Goal: Task Accomplishment & Management: Complete application form

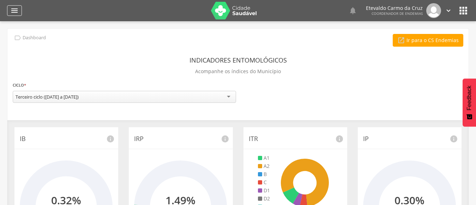
click at [12, 7] on icon "" at bounding box center [14, 10] width 8 height 8
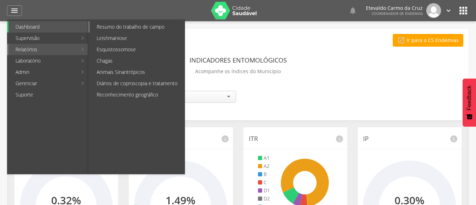
click at [120, 25] on link "Resumo do trabalho de campo" at bounding box center [137, 26] width 95 height 11
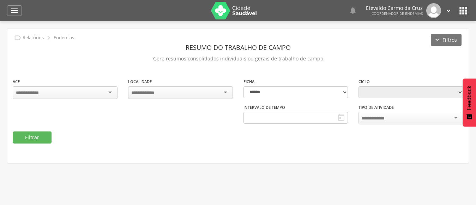
type input "**********"
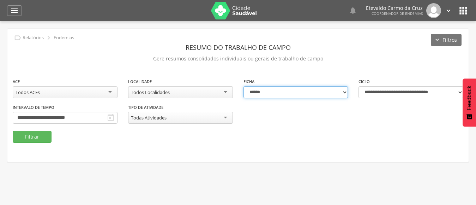
click at [343, 89] on select "**********" at bounding box center [295, 92] width 105 height 12
select select "*"
click at [243, 86] on select "**********" at bounding box center [295, 92] width 105 height 12
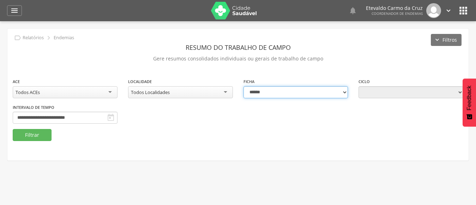
type input "**********"
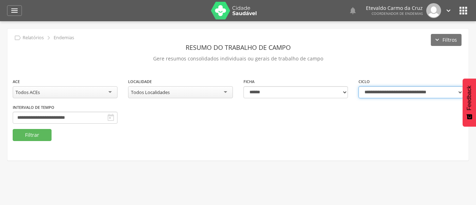
click at [461, 91] on select "**********" at bounding box center [410, 92] width 105 height 12
select select "**********"
click at [358, 86] on select "**********" at bounding box center [410, 92] width 105 height 12
type input "**********"
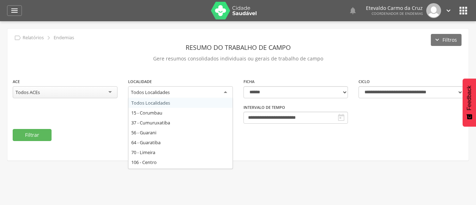
click at [223, 94] on div "Todos Localidades" at bounding box center [180, 92] width 105 height 13
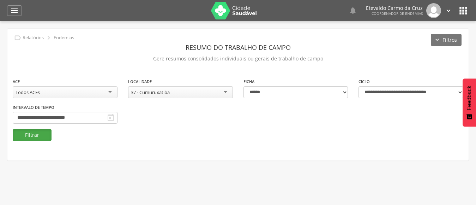
click at [34, 135] on button "Filtrar" at bounding box center [32, 135] width 39 height 12
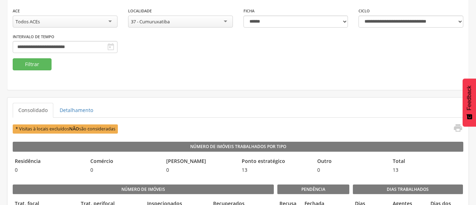
scroll to position [106, 0]
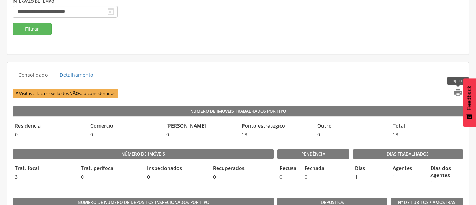
click at [460, 92] on icon "" at bounding box center [458, 92] width 10 height 10
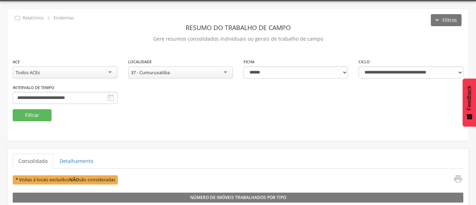
scroll to position [0, 0]
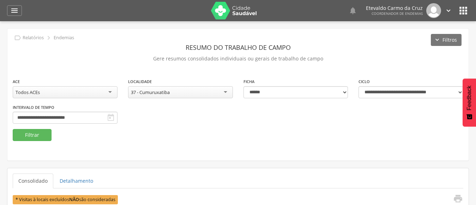
click at [221, 92] on div "37 - Cumuruxatiba" at bounding box center [180, 92] width 105 height 12
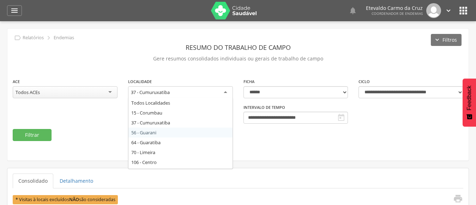
drag, startPoint x: 155, startPoint y: 132, endPoint x: 147, endPoint y: 133, distance: 8.2
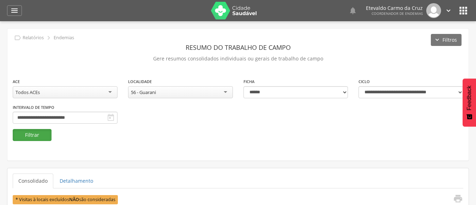
click at [38, 135] on button "Filtrar" at bounding box center [32, 135] width 39 height 12
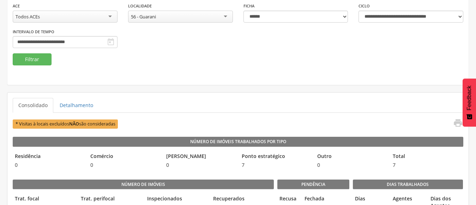
scroll to position [106, 0]
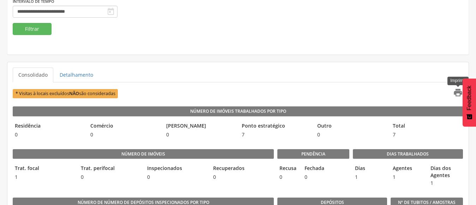
click at [459, 92] on icon "" at bounding box center [458, 92] width 10 height 10
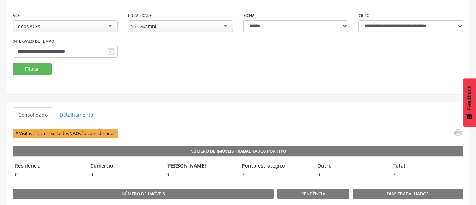
scroll to position [0, 0]
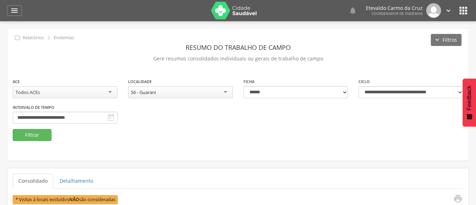
click at [223, 91] on div "56 - Guarani" at bounding box center [180, 92] width 105 height 12
click at [35, 133] on button "Filtrar" at bounding box center [32, 135] width 39 height 12
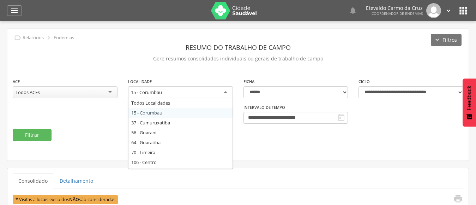
click at [221, 92] on div "15 - Corumbau" at bounding box center [180, 92] width 105 height 13
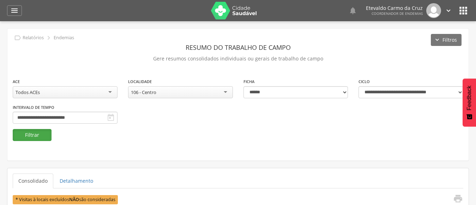
click at [29, 138] on button "Filtrar" at bounding box center [32, 135] width 39 height 12
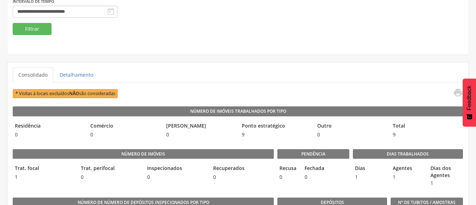
scroll to position [141, 0]
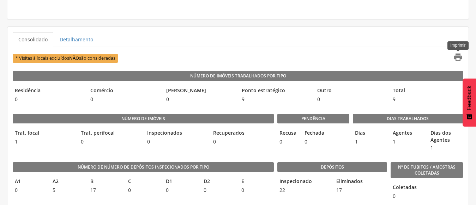
click at [458, 55] on icon "" at bounding box center [458, 57] width 10 height 10
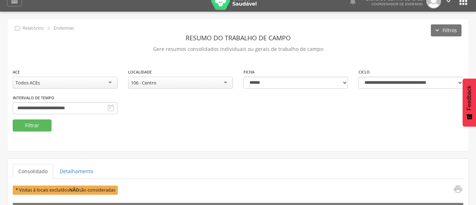
scroll to position [0, 0]
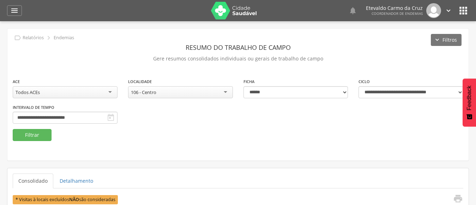
click at [220, 90] on div "106 - Centro" at bounding box center [180, 92] width 105 height 12
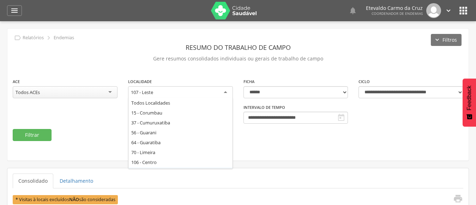
click at [222, 91] on div "107 - Leste" at bounding box center [180, 92] width 105 height 13
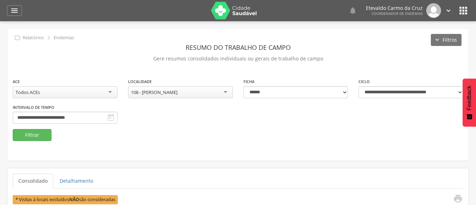
drag, startPoint x: 163, startPoint y: 165, endPoint x: 134, endPoint y: 156, distance: 30.8
click at [31, 135] on button "Filtrar" at bounding box center [32, 135] width 39 height 12
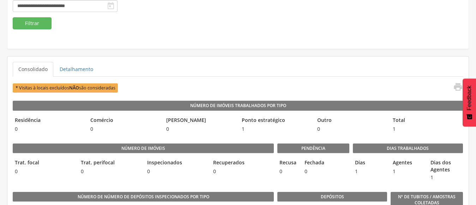
scroll to position [141, 0]
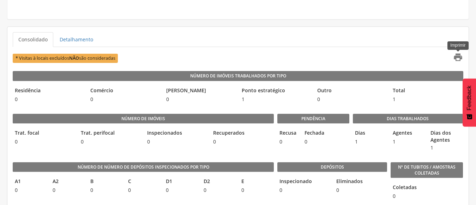
click at [458, 56] on icon "" at bounding box center [458, 57] width 10 height 10
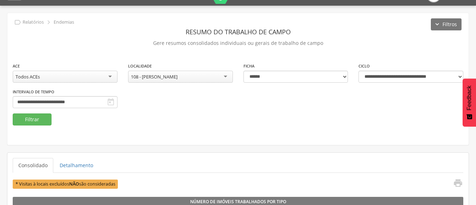
scroll to position [0, 0]
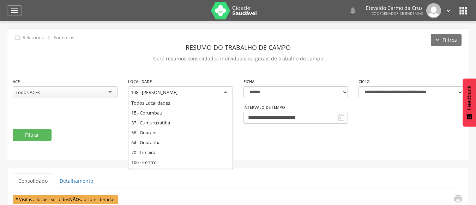
click at [224, 93] on div "108 - [PERSON_NAME]" at bounding box center [180, 92] width 105 height 13
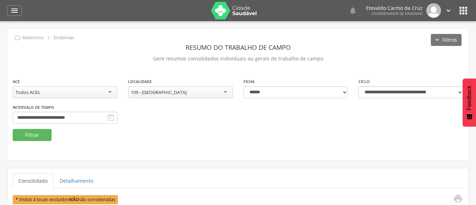
drag, startPoint x: 165, startPoint y: 164, endPoint x: 163, endPoint y: 157, distance: 7.5
click at [217, 92] on div "109 - [GEOGRAPHIC_DATA]" at bounding box center [180, 92] width 105 height 12
click at [225, 91] on div "110 - Oeste" at bounding box center [180, 92] width 105 height 12
drag, startPoint x: 153, startPoint y: 165, endPoint x: 154, endPoint y: 161, distance: 3.6
click at [32, 135] on button "Filtrar" at bounding box center [32, 135] width 39 height 12
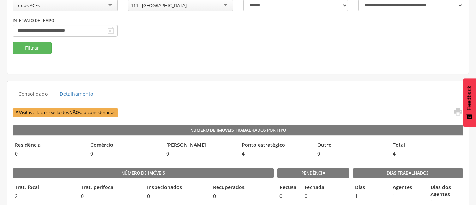
scroll to position [106, 0]
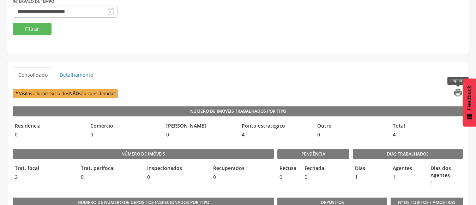
click at [459, 93] on icon "" at bounding box center [458, 92] width 10 height 10
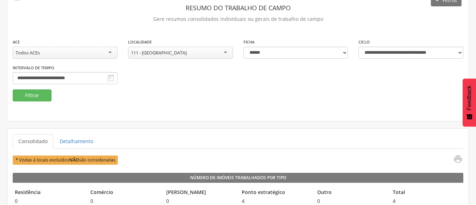
scroll to position [0, 0]
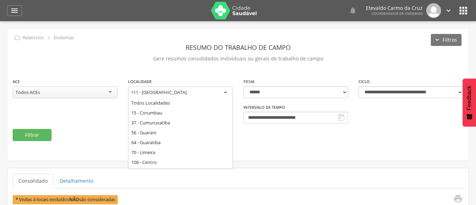
click at [225, 90] on div "111 - [GEOGRAPHIC_DATA]" at bounding box center [180, 92] width 105 height 13
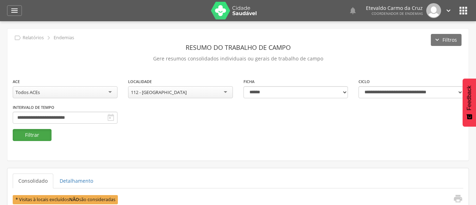
click at [30, 132] on button "Filtrar" at bounding box center [32, 135] width 39 height 12
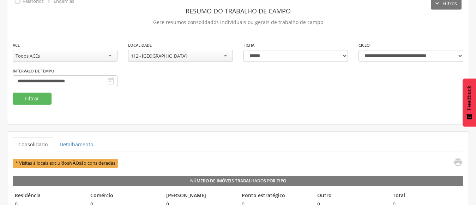
scroll to position [35, 0]
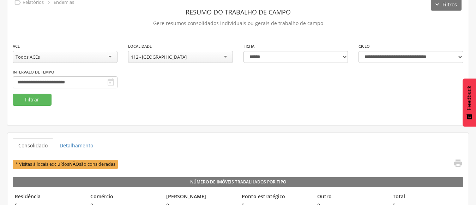
click at [224, 56] on div "112 - [GEOGRAPHIC_DATA]" at bounding box center [180, 57] width 105 height 12
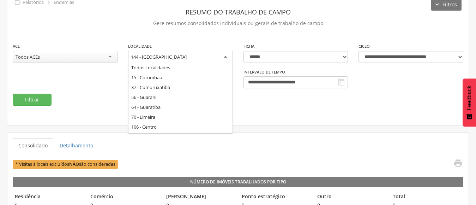
click at [224, 55] on div "144 - [GEOGRAPHIC_DATA]" at bounding box center [180, 57] width 105 height 13
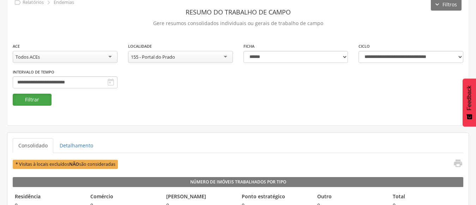
click at [36, 101] on button "Filtrar" at bounding box center [32, 99] width 39 height 12
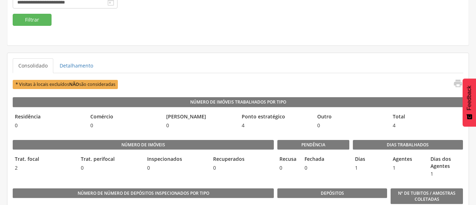
scroll to position [141, 0]
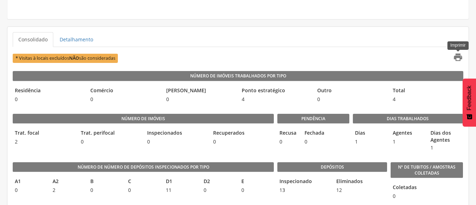
click at [458, 54] on icon "" at bounding box center [458, 57] width 10 height 10
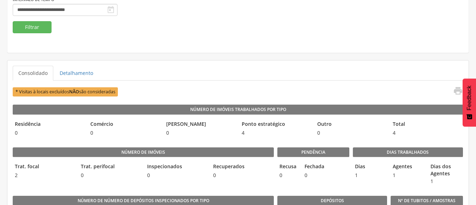
scroll to position [35, 0]
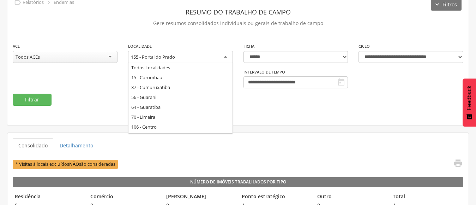
click at [224, 56] on div "155 - Portal do Prado" at bounding box center [180, 57] width 105 height 13
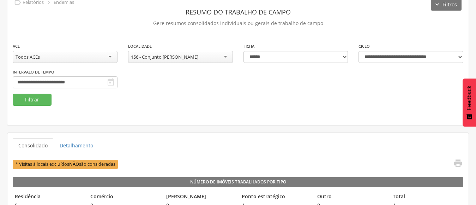
scroll to position [0, 0]
click at [42, 100] on button "Filtrar" at bounding box center [32, 99] width 39 height 12
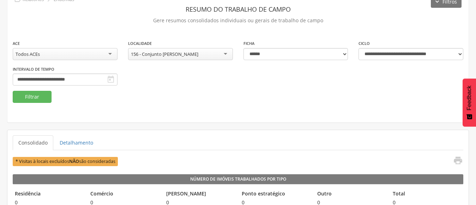
scroll to position [35, 0]
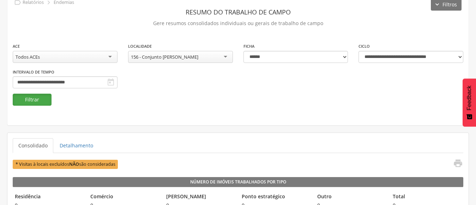
click at [25, 98] on button "Filtrar" at bounding box center [32, 99] width 39 height 12
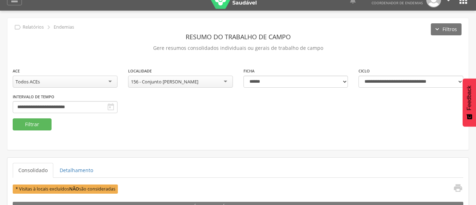
scroll to position [0, 0]
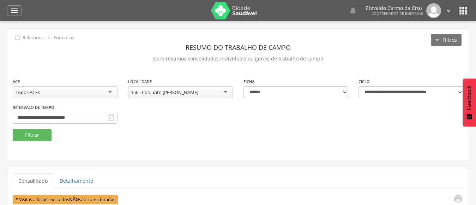
click at [217, 90] on div "156 - Conjunto [PERSON_NAME]" at bounding box center [180, 92] width 105 height 12
click at [33, 133] on button "Filtrar" at bounding box center [32, 135] width 39 height 12
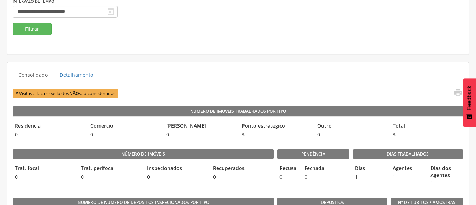
scroll to position [141, 0]
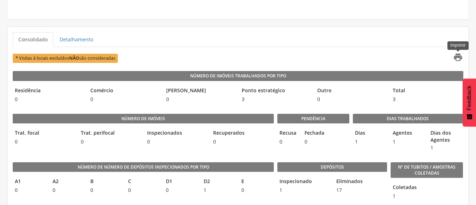
click at [457, 57] on icon "" at bounding box center [458, 57] width 10 height 10
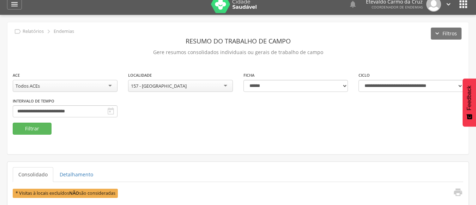
scroll to position [0, 0]
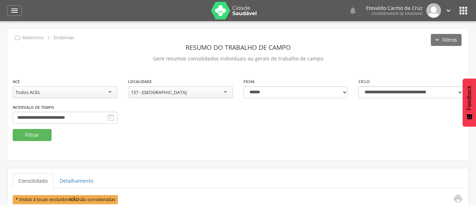
click at [222, 91] on div "157 - [GEOGRAPHIC_DATA]" at bounding box center [180, 92] width 105 height 12
click at [30, 137] on button "Filtrar" at bounding box center [32, 135] width 39 height 12
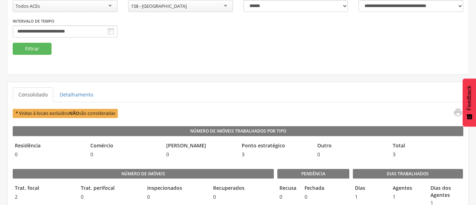
scroll to position [141, 0]
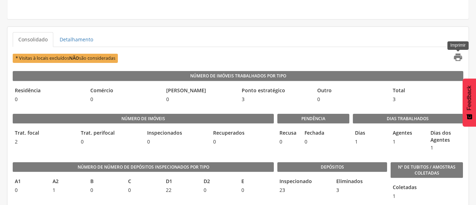
click at [459, 54] on icon "" at bounding box center [458, 57] width 10 height 10
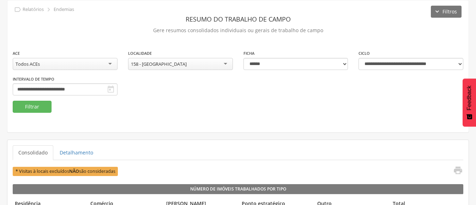
scroll to position [0, 0]
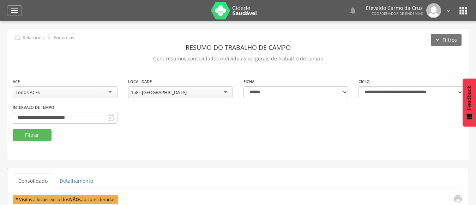
click at [223, 92] on div "158 - [GEOGRAPHIC_DATA]" at bounding box center [180, 92] width 105 height 12
click at [29, 133] on button "Filtrar" at bounding box center [32, 135] width 39 height 12
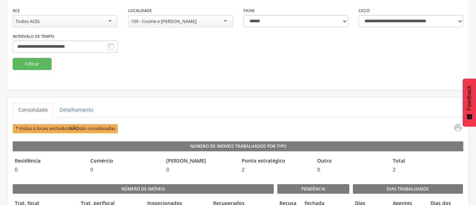
scroll to position [71, 0]
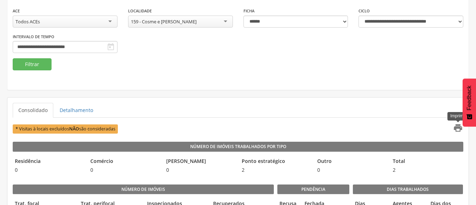
click at [455, 125] on icon "" at bounding box center [458, 128] width 10 height 10
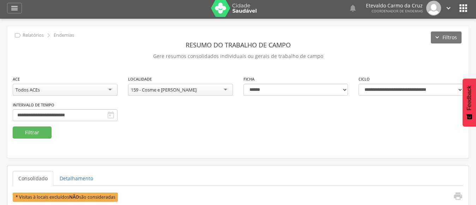
scroll to position [0, 0]
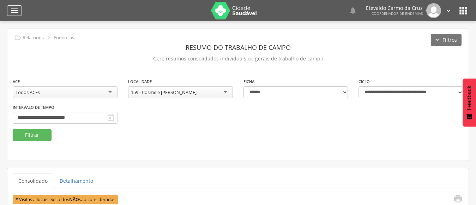
click at [16, 9] on icon "" at bounding box center [14, 10] width 8 height 8
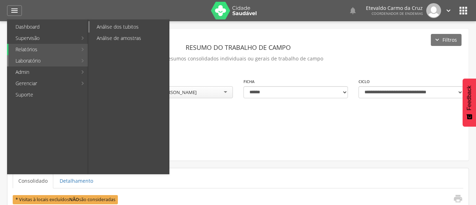
click at [121, 28] on link "Análise dos tubitos" at bounding box center [129, 26] width 79 height 11
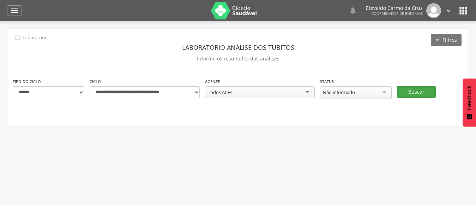
click at [411, 91] on button "Buscar" at bounding box center [416, 92] width 39 height 12
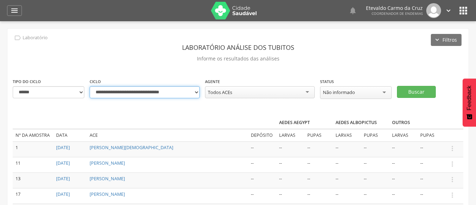
click at [191, 90] on select "**********" at bounding box center [145, 92] width 110 height 12
select select "**********"
click at [90, 86] on select "**********" at bounding box center [145, 92] width 110 height 12
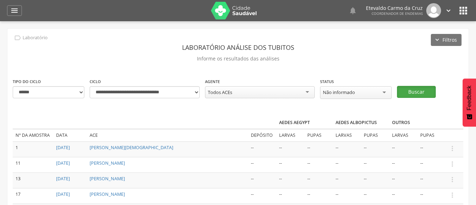
click at [415, 92] on button "Buscar" at bounding box center [416, 92] width 39 height 12
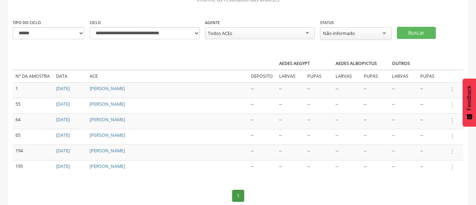
scroll to position [47, 0]
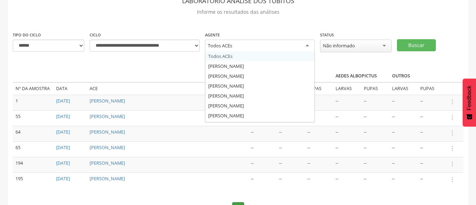
click at [304, 45] on div "Todos ACEs" at bounding box center [260, 46] width 110 height 13
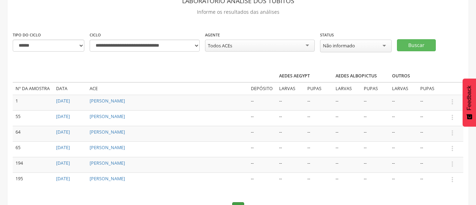
click at [310, 44] on div "Todos ACEs" at bounding box center [260, 46] width 110 height 12
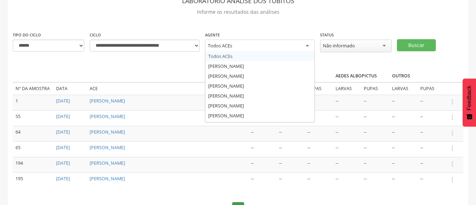
click at [307, 46] on div "Todos ACEs" at bounding box center [260, 46] width 110 height 13
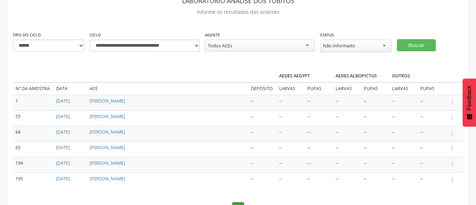
click at [236, 44] on div "Todos ACEs" at bounding box center [260, 46] width 110 height 12
click at [78, 47] on select "**********" at bounding box center [49, 46] width 72 height 12
select select "*"
click at [13, 40] on select "**********" at bounding box center [49, 46] width 72 height 12
click at [408, 45] on button "Buscar" at bounding box center [416, 45] width 39 height 12
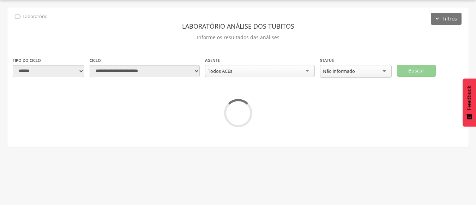
scroll to position [21, 0]
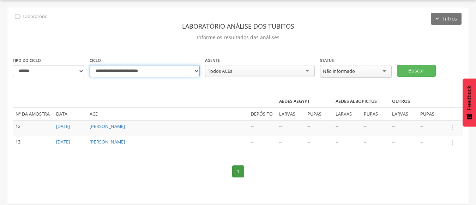
click at [195, 72] on select "**********" at bounding box center [145, 71] width 110 height 12
click at [90, 65] on select "**********" at bounding box center [145, 71] width 110 height 12
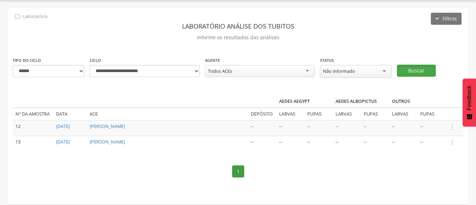
click at [418, 66] on button "Buscar" at bounding box center [416, 71] width 39 height 12
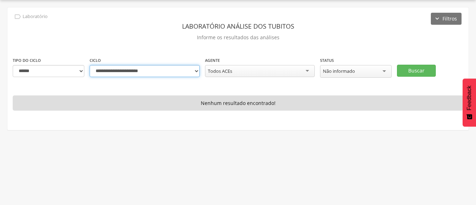
click at [196, 71] on select "**********" at bounding box center [145, 71] width 110 height 12
click at [90, 65] on select "**********" at bounding box center [145, 71] width 110 height 12
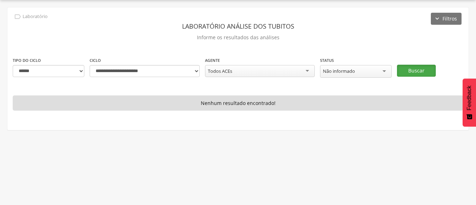
click at [421, 66] on button "Buscar" at bounding box center [416, 71] width 39 height 12
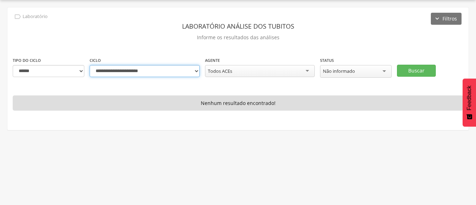
click at [194, 72] on select "**********" at bounding box center [145, 71] width 110 height 12
select select "**********"
click at [90, 65] on select "**********" at bounding box center [145, 71] width 110 height 12
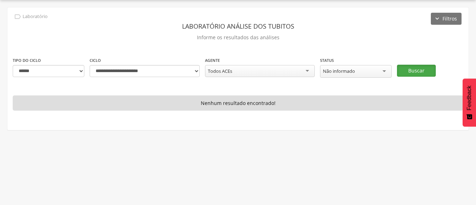
click at [409, 71] on button "Buscar" at bounding box center [416, 71] width 39 height 12
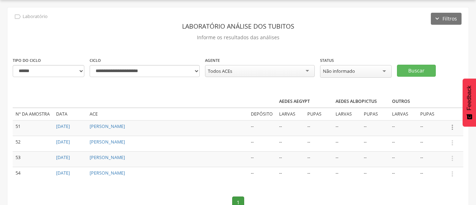
click at [450, 126] on icon "" at bounding box center [452, 127] width 8 height 8
click at [433, 113] on link "Informar resultado" at bounding box center [428, 115] width 56 height 9
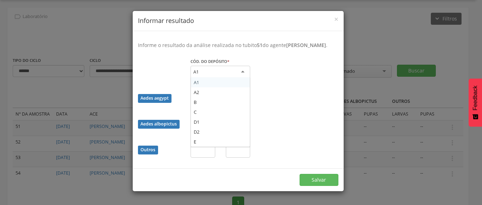
click at [241, 71] on div "A1" at bounding box center [220, 72] width 60 height 13
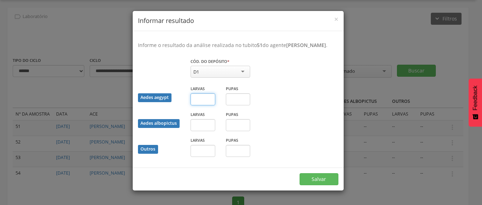
click at [203, 101] on input "text" at bounding box center [202, 99] width 25 height 12
type input "**"
click at [315, 176] on button "Salvar" at bounding box center [319, 179] width 39 height 12
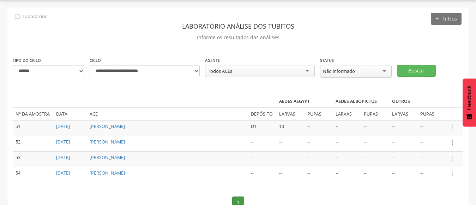
click at [451, 142] on icon "" at bounding box center [452, 143] width 8 height 8
click at [423, 129] on link "Informar resultado" at bounding box center [428, 130] width 56 height 9
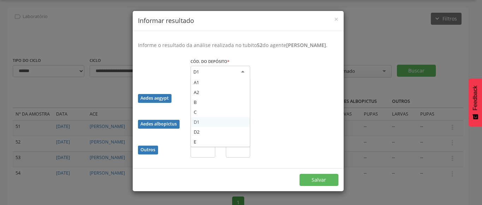
click at [242, 71] on div "D1" at bounding box center [220, 72] width 60 height 13
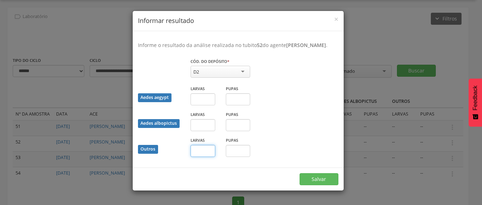
click at [201, 150] on input "text" at bounding box center [202, 151] width 25 height 12
type input "**"
click at [322, 176] on button "Salvar" at bounding box center [319, 179] width 39 height 12
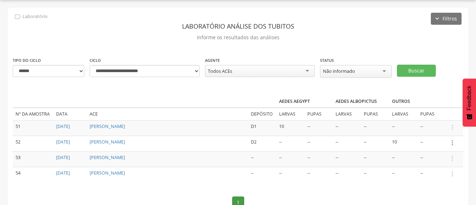
click at [452, 143] on icon "" at bounding box center [452, 143] width 8 height 8
click at [452, 155] on icon "" at bounding box center [452, 158] width 8 height 8
click at [427, 144] on link "Informar resultado" at bounding box center [428, 146] width 56 height 9
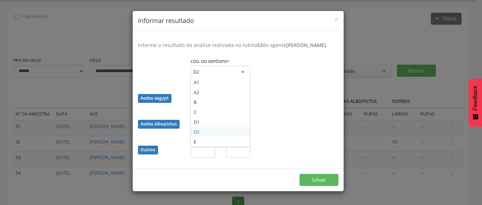
click at [240, 69] on div "D2" at bounding box center [220, 72] width 60 height 13
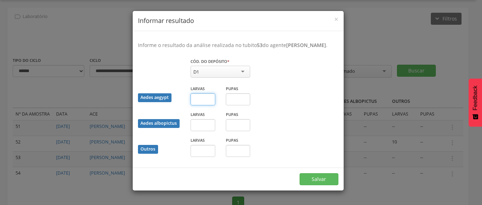
click at [204, 97] on input "text" at bounding box center [202, 99] width 25 height 12
type input "*"
click at [237, 97] on input "text" at bounding box center [238, 99] width 25 height 12
type input "*"
click at [323, 175] on button "Salvar" at bounding box center [319, 179] width 39 height 12
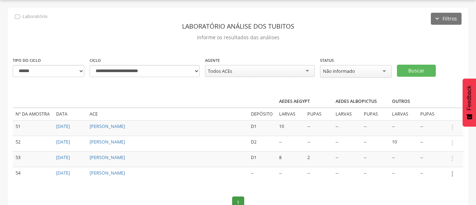
click at [450, 171] on icon "" at bounding box center [452, 174] width 8 height 8
click at [430, 162] on link "Informar resultado" at bounding box center [428, 161] width 56 height 9
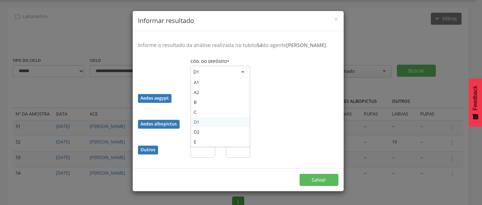
click at [241, 70] on div "D1" at bounding box center [220, 72] width 60 height 13
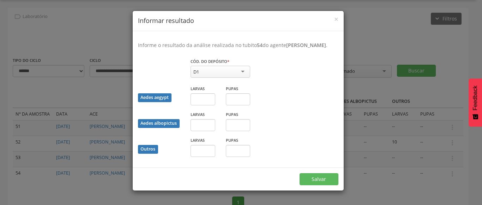
click at [243, 71] on div "D1" at bounding box center [220, 72] width 60 height 12
click at [199, 153] on input "text" at bounding box center [202, 151] width 25 height 12
type input "*"
click at [233, 149] on input "text" at bounding box center [238, 151] width 25 height 12
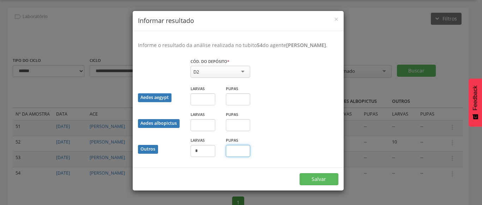
click at [234, 151] on input "text" at bounding box center [238, 151] width 25 height 12
type input "*"
click at [324, 179] on button "Salvar" at bounding box center [319, 179] width 39 height 12
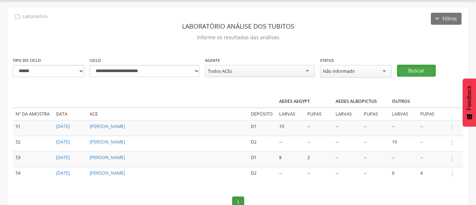
click at [423, 69] on button "Buscar" at bounding box center [416, 71] width 39 height 12
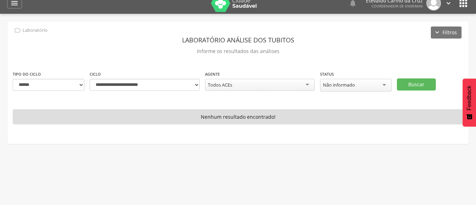
scroll to position [0, 0]
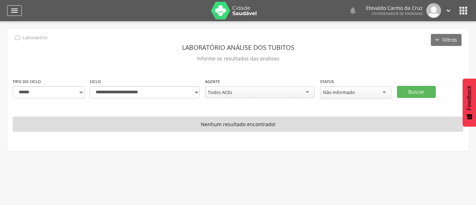
click at [12, 8] on icon "" at bounding box center [14, 10] width 8 height 8
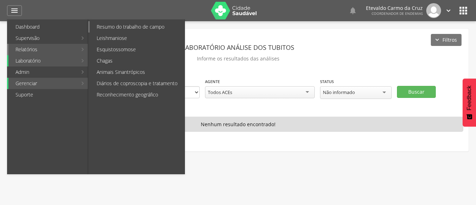
click at [126, 28] on link "Resumo do trabalho de campo" at bounding box center [137, 26] width 95 height 11
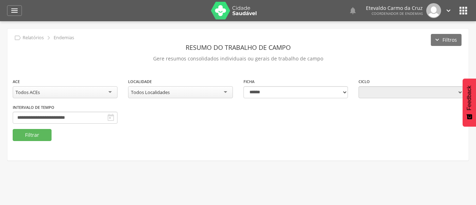
type input "**********"
click at [223, 90] on div "Todos Localidades" at bounding box center [180, 92] width 105 height 12
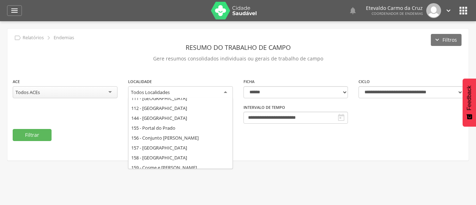
scroll to position [117, 0]
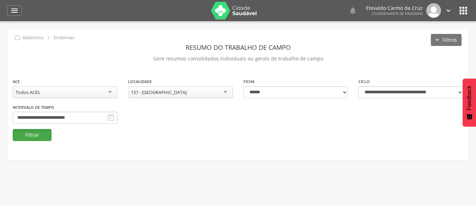
click at [43, 134] on button "Filtrar" at bounding box center [32, 135] width 39 height 12
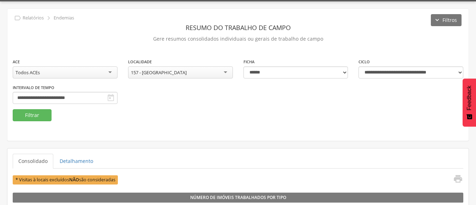
scroll to position [0, 0]
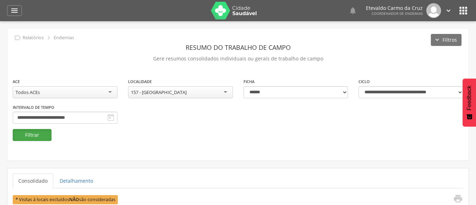
click at [31, 138] on button "Filtrar" at bounding box center [32, 135] width 39 height 12
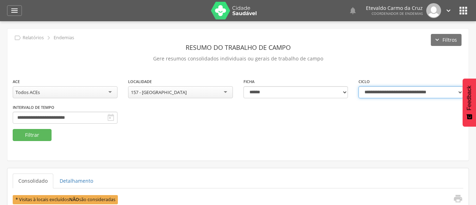
click at [460, 91] on select "**********" at bounding box center [410, 92] width 105 height 12
select select "**********"
click at [358, 86] on select "**********" at bounding box center [410, 92] width 105 height 12
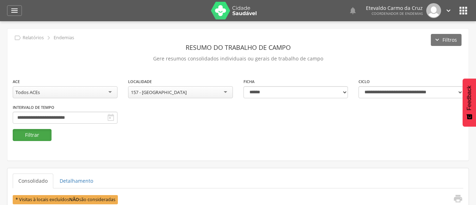
click at [44, 133] on button "Filtrar" at bounding box center [32, 135] width 39 height 12
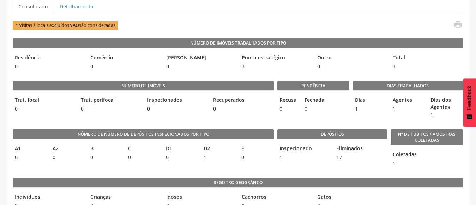
scroll to position [187, 0]
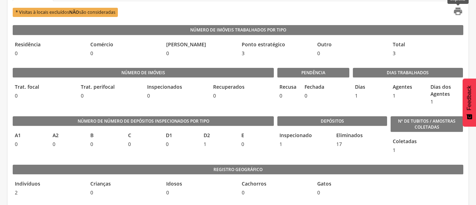
click at [458, 13] on icon "" at bounding box center [458, 11] width 10 height 10
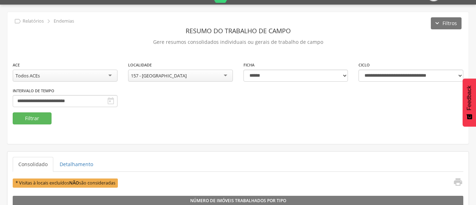
scroll to position [0, 0]
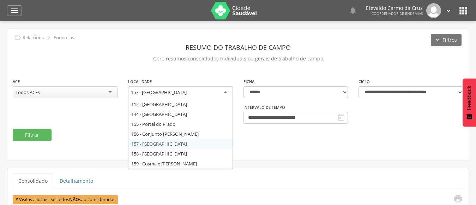
click at [222, 92] on div "157 - [GEOGRAPHIC_DATA]" at bounding box center [180, 92] width 105 height 13
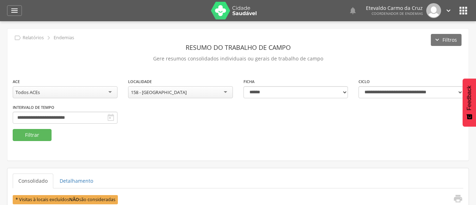
drag, startPoint x: 178, startPoint y: 154, endPoint x: 150, endPoint y: 151, distance: 28.4
click at [27, 134] on button "Filtrar" at bounding box center [32, 135] width 39 height 12
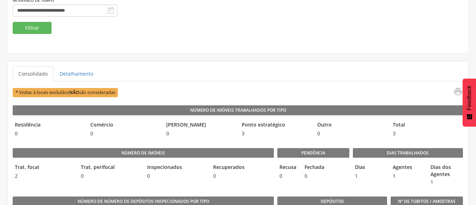
scroll to position [71, 0]
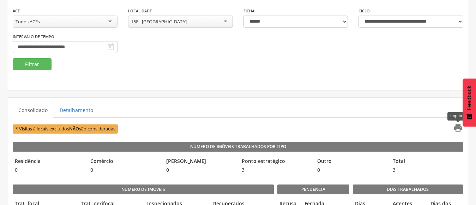
click at [457, 128] on icon "" at bounding box center [458, 128] width 10 height 10
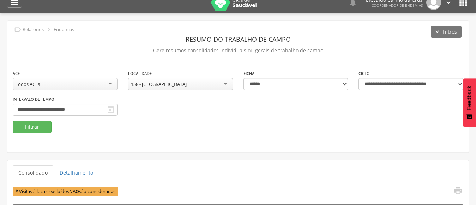
scroll to position [0, 0]
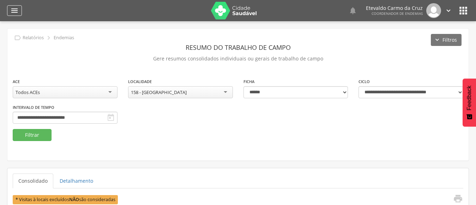
click at [11, 11] on icon "" at bounding box center [14, 10] width 8 height 8
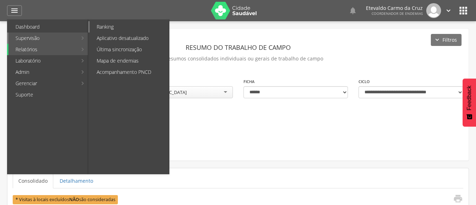
click at [124, 26] on link "Ranking" at bounding box center [129, 26] width 79 height 11
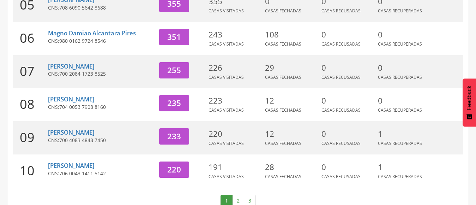
scroll to position [282, 0]
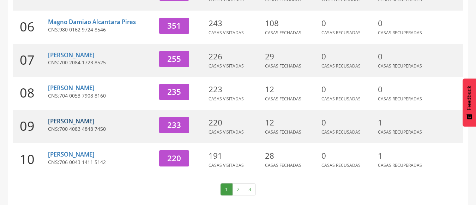
click at [60, 120] on link "[PERSON_NAME]" at bounding box center [71, 121] width 47 height 8
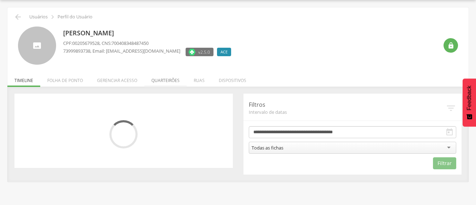
click at [161, 80] on li "Quarteirões" at bounding box center [165, 78] width 42 height 17
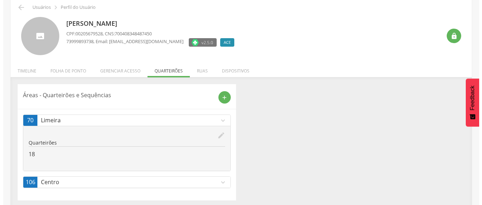
scroll to position [34, 0]
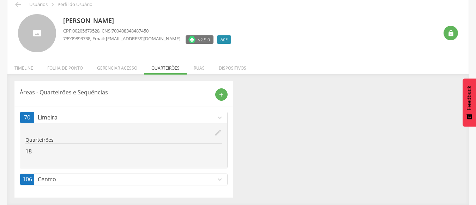
click at [189, 178] on p "Centro" at bounding box center [127, 179] width 178 height 8
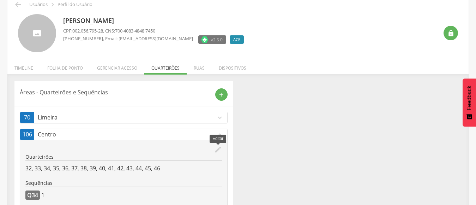
click at [218, 148] on icon "edit" at bounding box center [218, 149] width 8 height 8
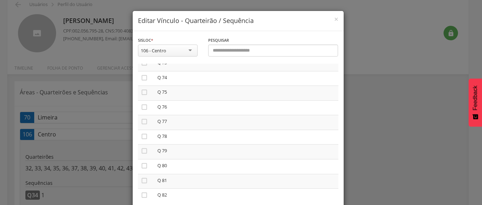
scroll to position [1111, 0]
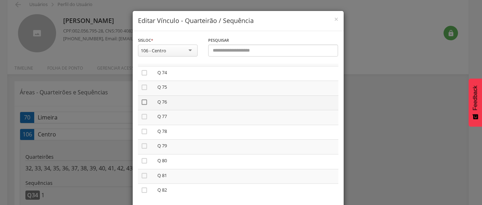
click at [141, 102] on icon "" at bounding box center [144, 101] width 7 height 7
click at [141, 116] on icon "" at bounding box center [144, 116] width 7 height 7
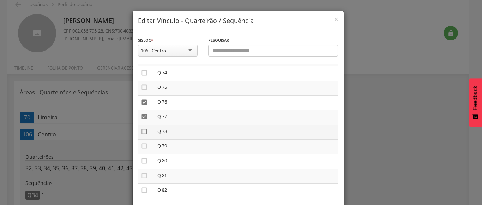
click at [141, 130] on icon "" at bounding box center [144, 131] width 7 height 7
click at [141, 146] on icon "" at bounding box center [144, 145] width 7 height 7
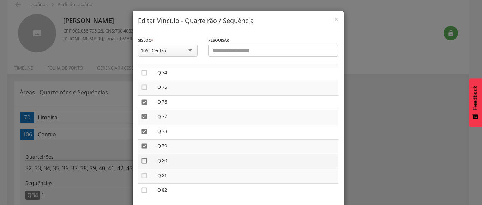
click at [141, 160] on icon "" at bounding box center [144, 160] width 7 height 7
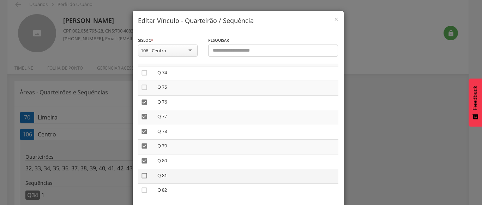
click at [141, 175] on icon "" at bounding box center [144, 175] width 7 height 7
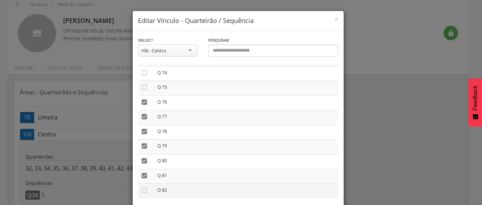
drag, startPoint x: 141, startPoint y: 190, endPoint x: 165, endPoint y: 184, distance: 24.7
click at [144, 188] on icon "" at bounding box center [144, 189] width 7 height 7
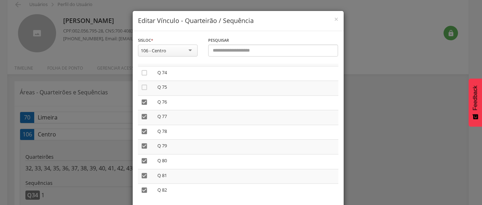
scroll to position [39, 0]
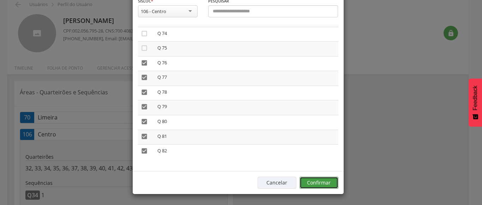
click at [325, 183] on button "Confirmar" at bounding box center [319, 182] width 39 height 12
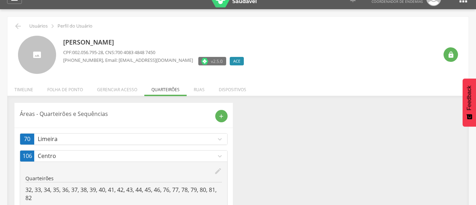
scroll to position [0, 0]
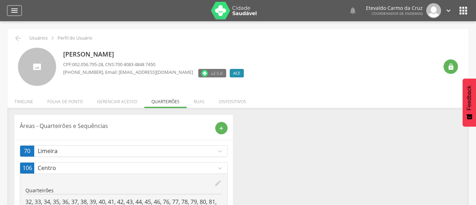
click at [13, 7] on icon "" at bounding box center [14, 10] width 8 height 8
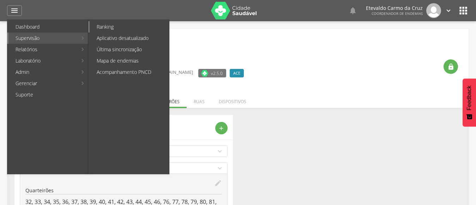
click at [102, 27] on link "Ranking" at bounding box center [129, 26] width 79 height 11
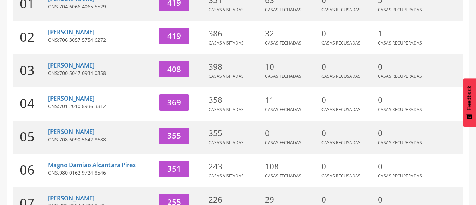
scroll to position [141, 0]
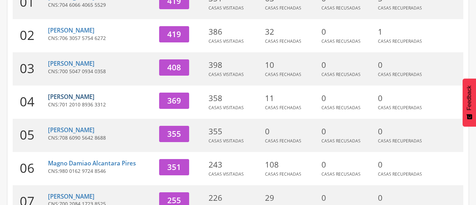
click at [80, 95] on link "[PERSON_NAME]" at bounding box center [71, 96] width 47 height 8
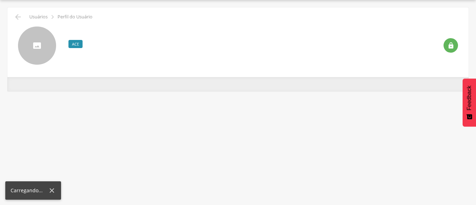
scroll to position [21, 0]
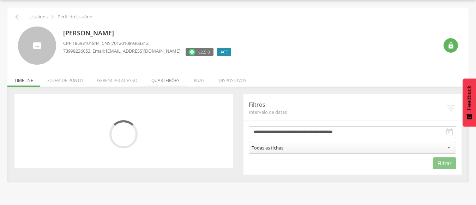
click at [166, 77] on li "Quarteirões" at bounding box center [165, 78] width 42 height 17
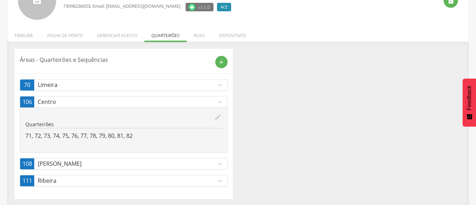
scroll to position [67, 0]
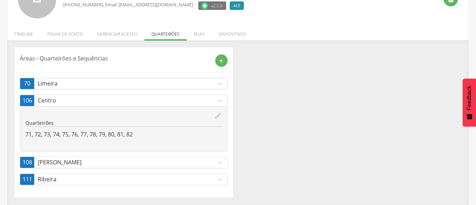
click at [218, 101] on icon "expand_more" at bounding box center [220, 101] width 8 height 8
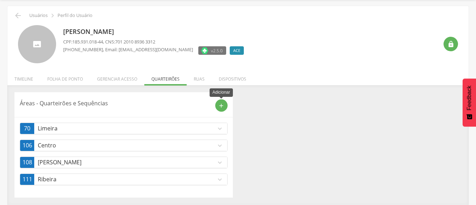
scroll to position [23, 0]
click at [96, 144] on p "Centro" at bounding box center [127, 145] width 178 height 8
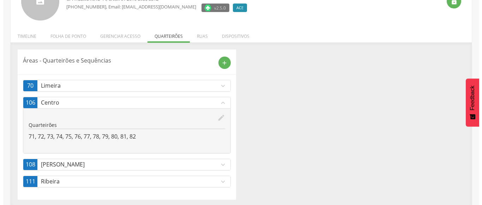
scroll to position [67, 0]
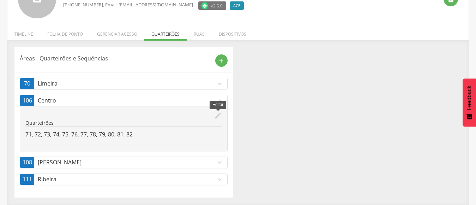
click at [215, 116] on icon "edit" at bounding box center [218, 115] width 8 height 8
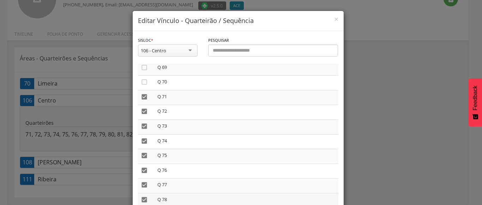
scroll to position [1111, 0]
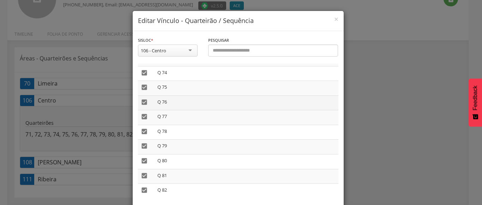
click at [141, 101] on icon "" at bounding box center [144, 101] width 7 height 7
click at [141, 115] on icon "" at bounding box center [144, 116] width 7 height 7
click at [141, 133] on icon "" at bounding box center [144, 131] width 7 height 7
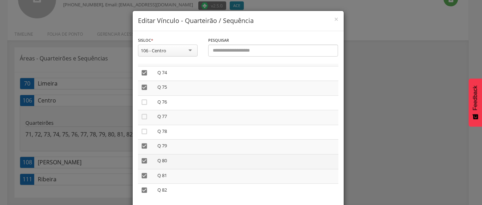
drag, startPoint x: 140, startPoint y: 146, endPoint x: 139, endPoint y: 156, distance: 9.3
click at [141, 148] on icon "" at bounding box center [144, 145] width 7 height 7
click at [141, 161] on icon "" at bounding box center [144, 160] width 7 height 7
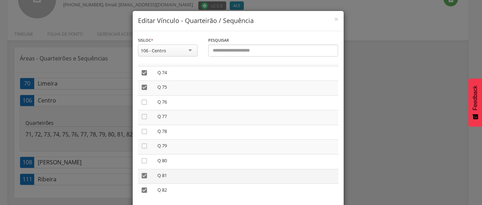
click at [141, 176] on icon "" at bounding box center [144, 175] width 7 height 7
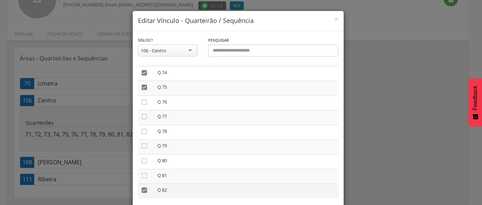
drag, startPoint x: 142, startPoint y: 189, endPoint x: 211, endPoint y: 198, distance: 70.0
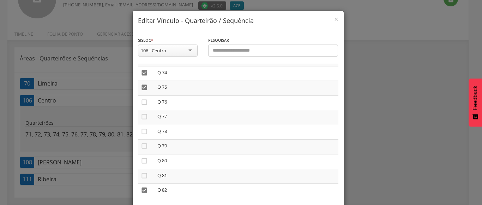
click at [143, 190] on icon "" at bounding box center [144, 189] width 7 height 7
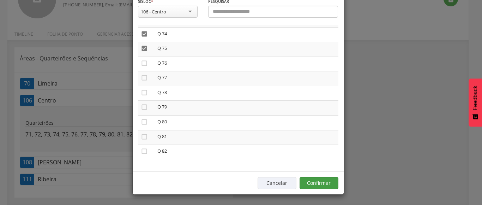
scroll to position [39, 0]
click at [322, 183] on button "Confirmar" at bounding box center [319, 182] width 39 height 12
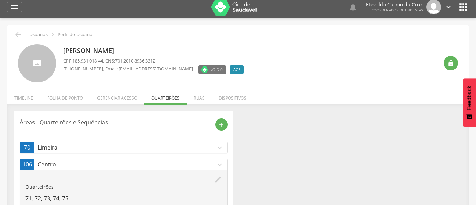
scroll to position [0, 0]
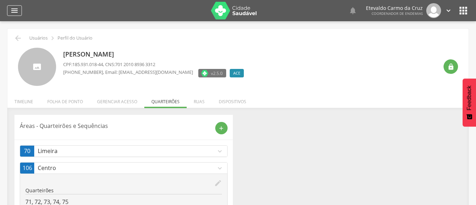
click at [13, 9] on icon "" at bounding box center [14, 10] width 8 height 8
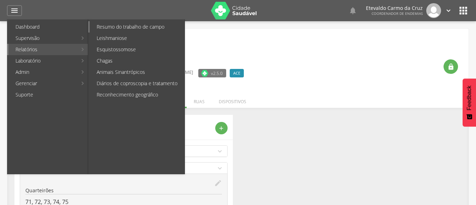
click at [117, 28] on link "Resumo do trabalho de campo" at bounding box center [137, 26] width 95 height 11
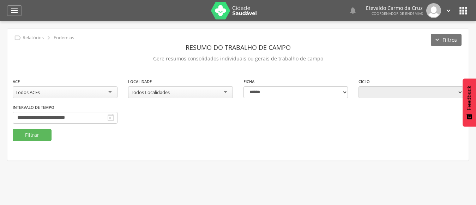
type input "**********"
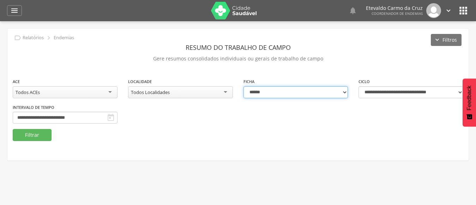
click at [344, 94] on select "**********" at bounding box center [295, 92] width 105 height 12
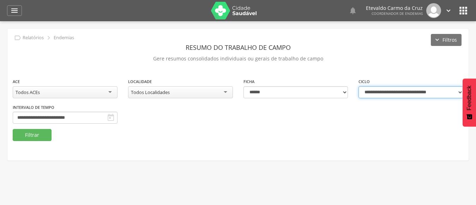
click at [458, 91] on select "**********" at bounding box center [410, 92] width 105 height 12
select select "**********"
click at [358, 86] on select "**********" at bounding box center [410, 92] width 105 height 12
type input "**********"
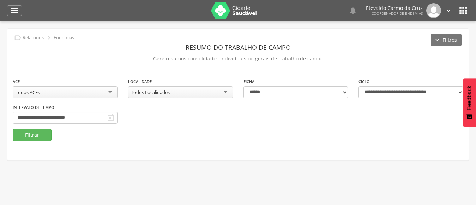
click at [218, 91] on div "Todos Localidades" at bounding box center [180, 92] width 105 height 12
click at [35, 133] on button "Filtrar" at bounding box center [32, 135] width 39 height 12
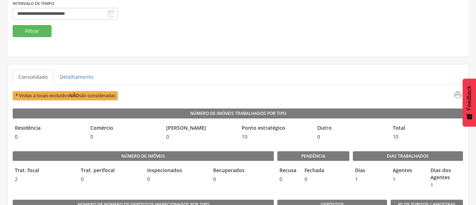
scroll to position [106, 0]
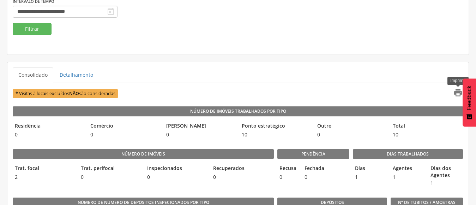
click at [456, 92] on icon "" at bounding box center [458, 92] width 10 height 10
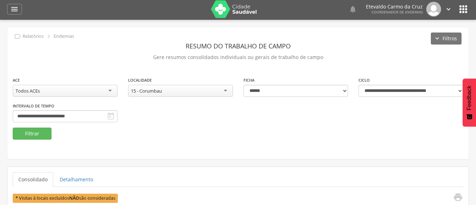
scroll to position [0, 0]
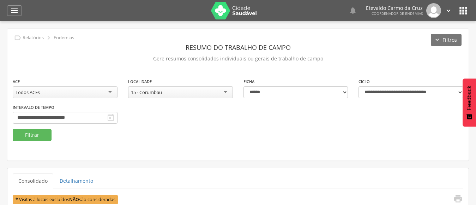
click at [222, 89] on div "15 - Corumbau" at bounding box center [180, 92] width 105 height 12
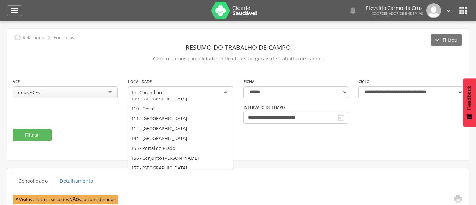
scroll to position [106, 0]
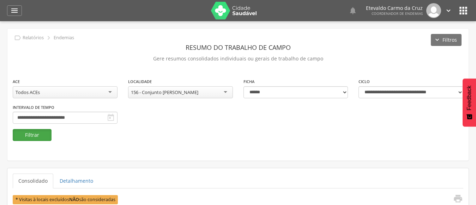
click at [30, 137] on button "Filtrar" at bounding box center [32, 135] width 39 height 12
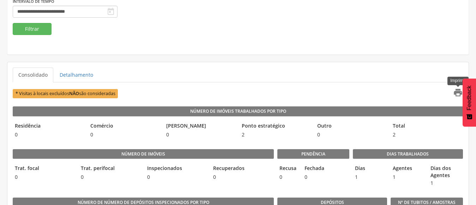
click at [454, 93] on icon "" at bounding box center [458, 92] width 10 height 10
